Goal: Navigation & Orientation: Find specific page/section

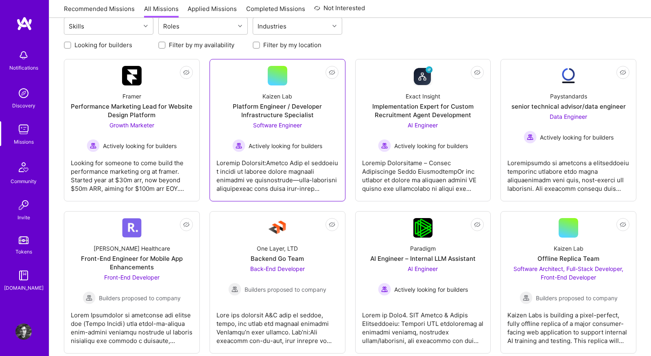
scroll to position [101, 0]
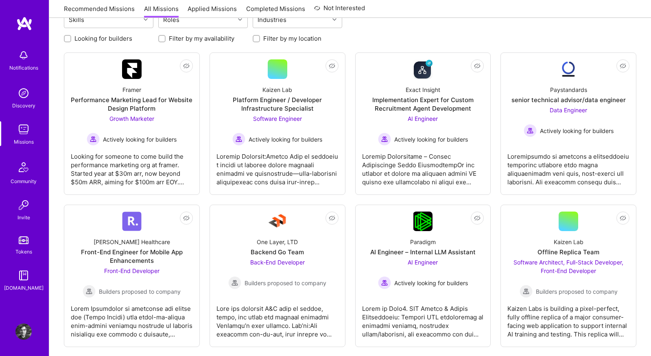
click at [112, 7] on link "Recommended Missions" at bounding box center [99, 10] width 71 height 13
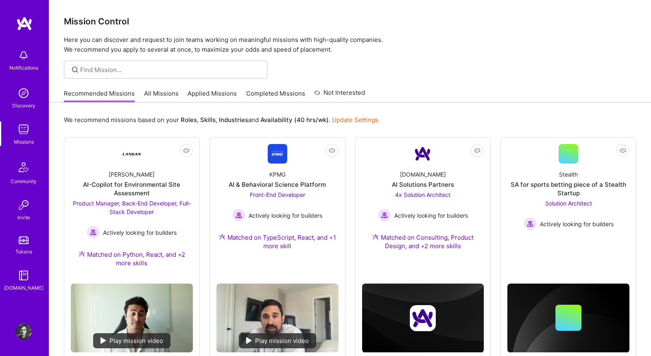
click at [147, 91] on link "All Missions" at bounding box center [161, 95] width 35 height 13
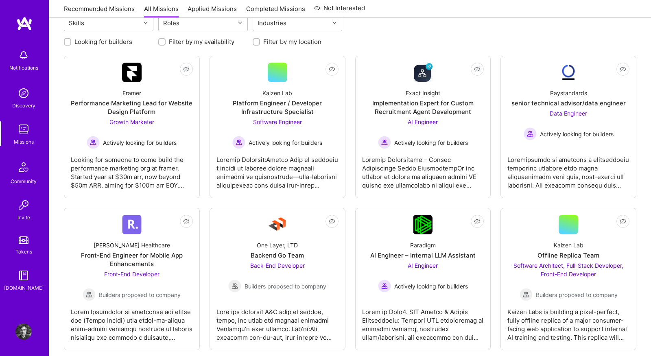
scroll to position [108, 0]
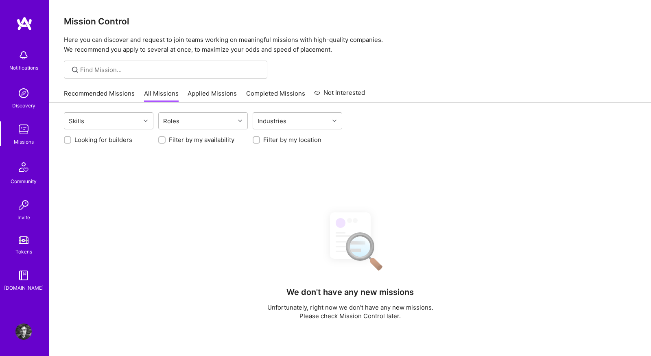
scroll to position [108, 0]
